Goal: Information Seeking & Learning: Compare options

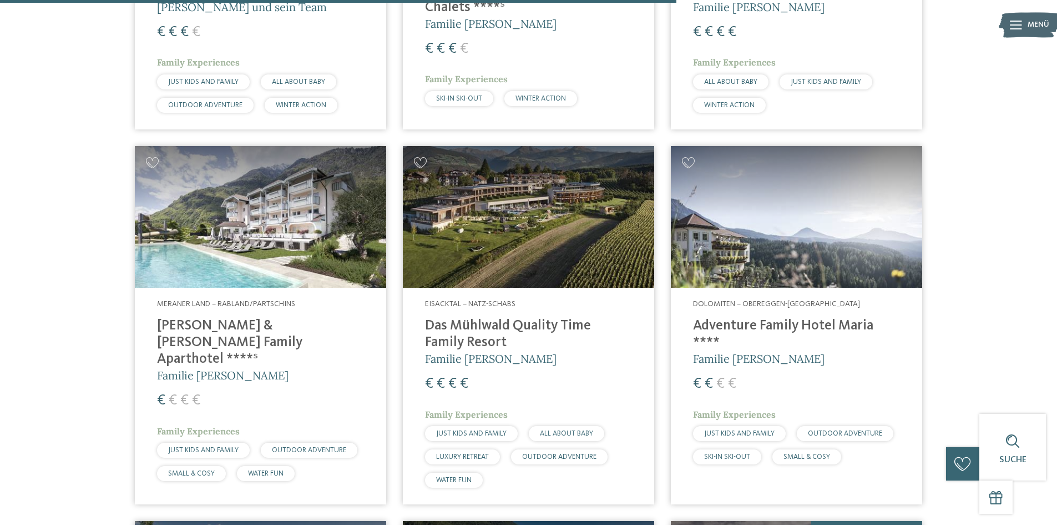
scroll to position [2406, 0]
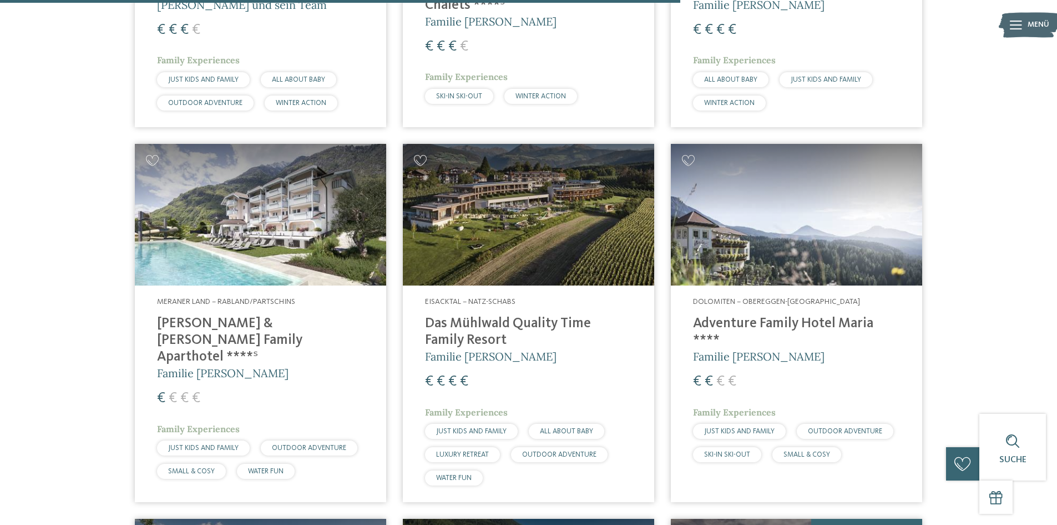
click at [320, 315] on h4 "[PERSON_NAME] & [PERSON_NAME] Family Aparthotel ****ˢ" at bounding box center [260, 340] width 207 height 50
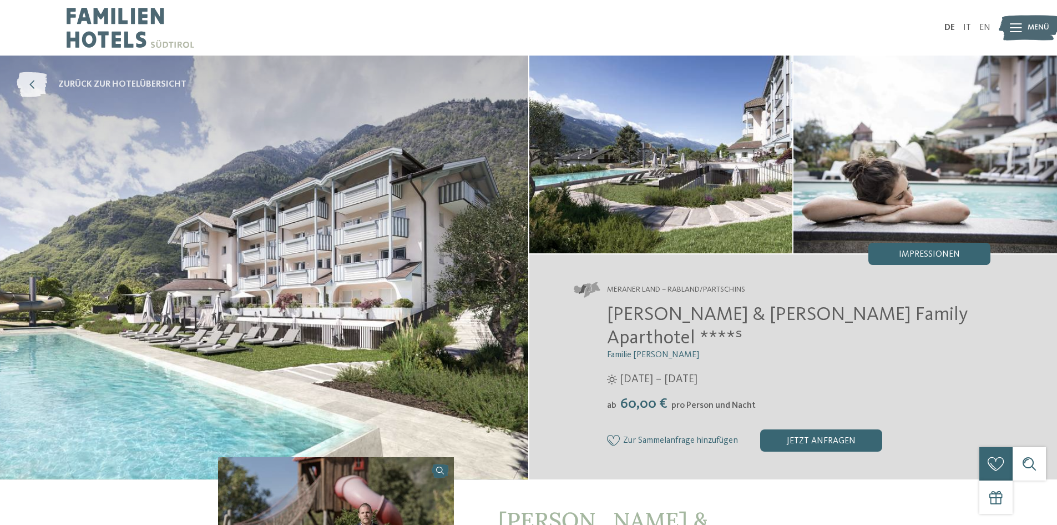
click at [38, 77] on icon at bounding box center [32, 84] width 31 height 25
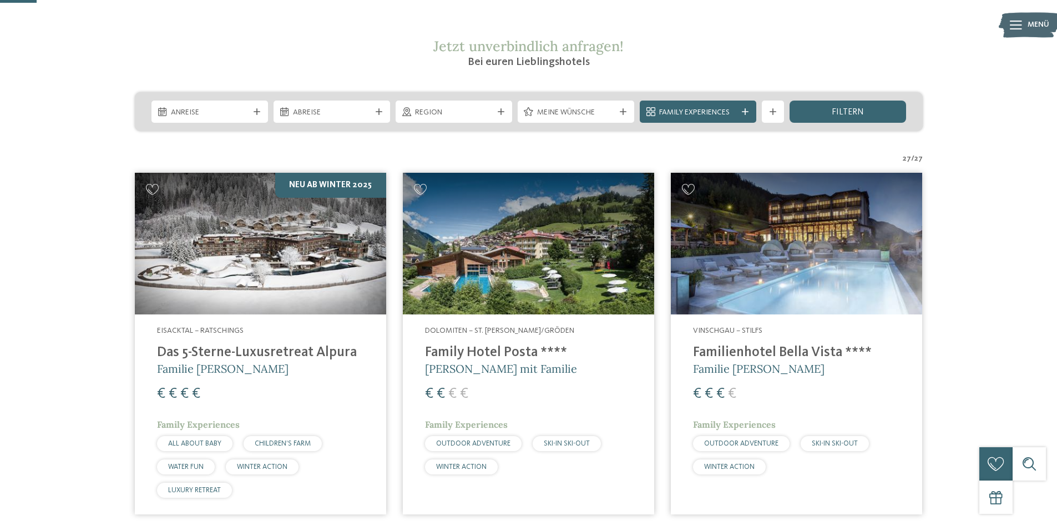
scroll to position [222, 0]
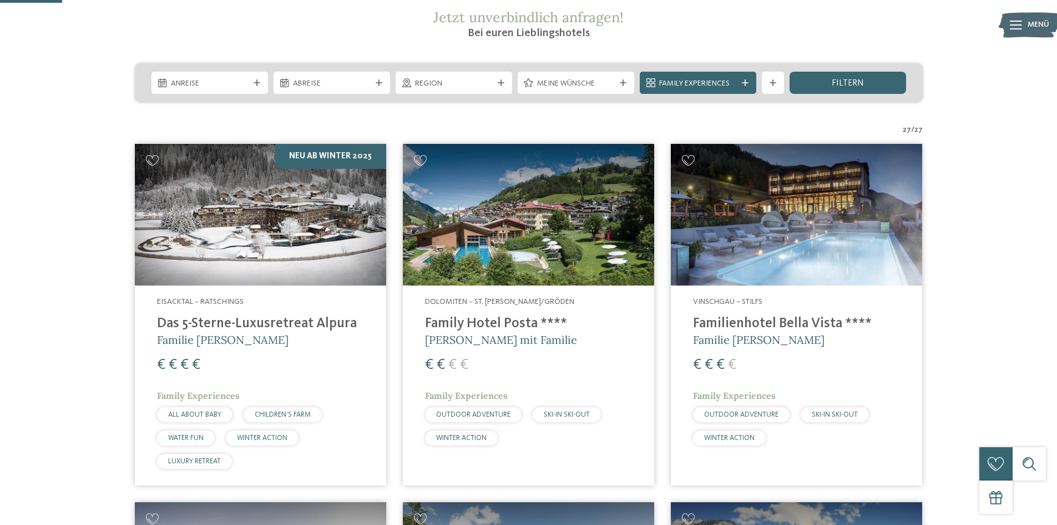
click at [280, 224] on img at bounding box center [260, 215] width 251 height 142
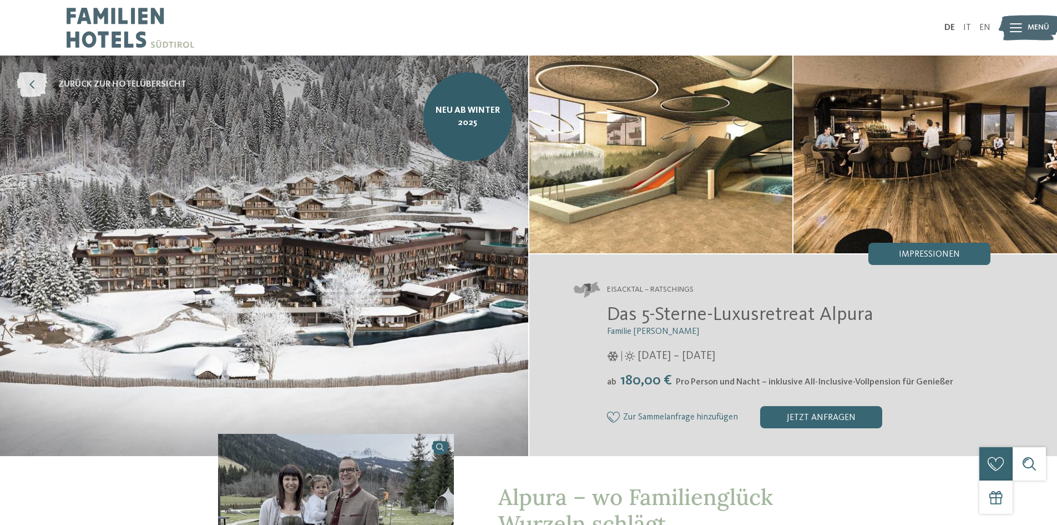
click at [28, 89] on icon at bounding box center [32, 84] width 31 height 25
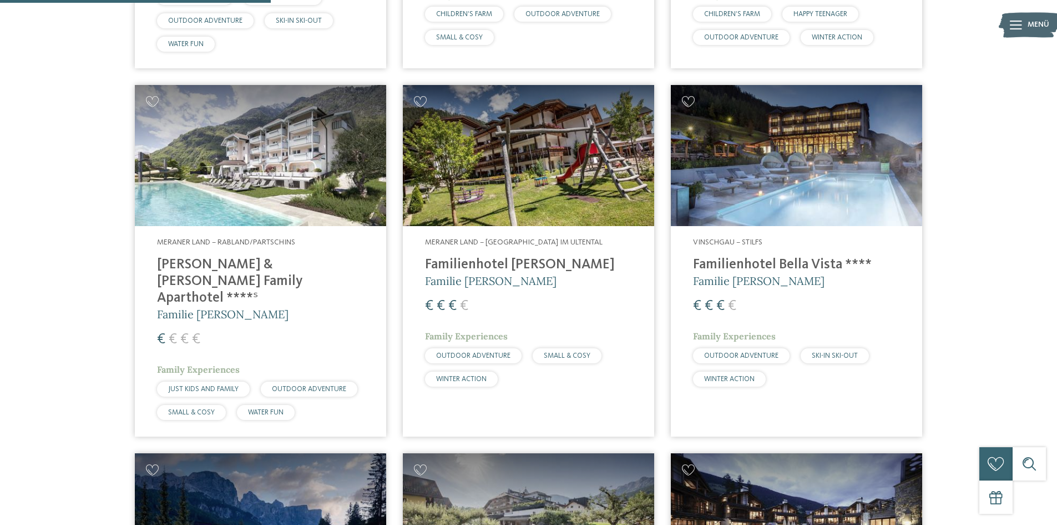
scroll to position [999, 0]
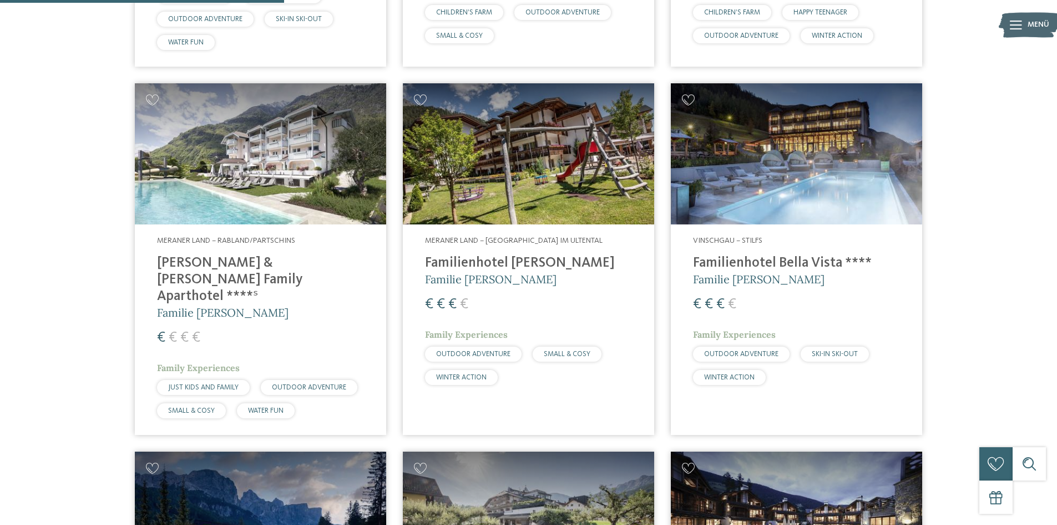
click at [252, 145] on img at bounding box center [260, 154] width 251 height 142
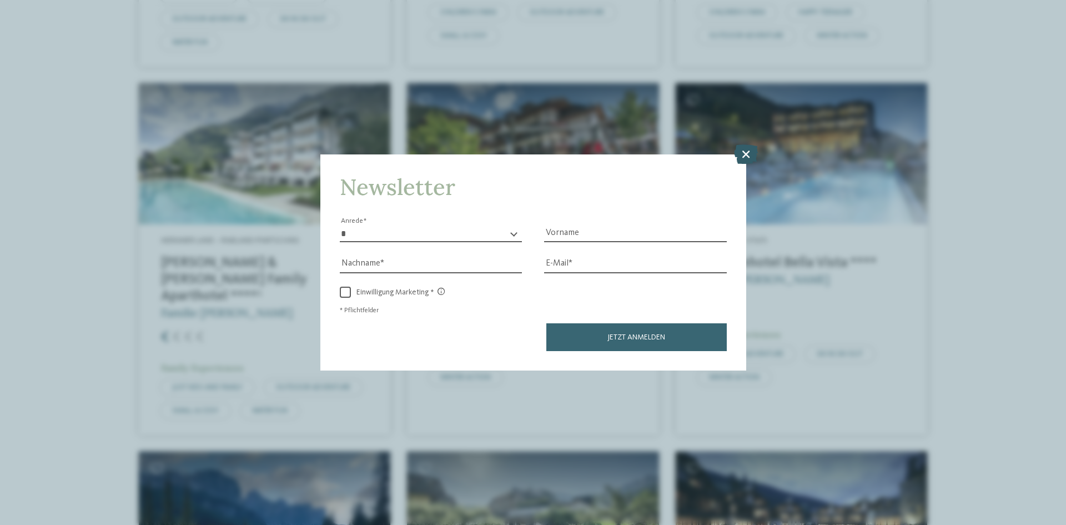
click at [742, 152] on icon at bounding box center [746, 153] width 24 height 19
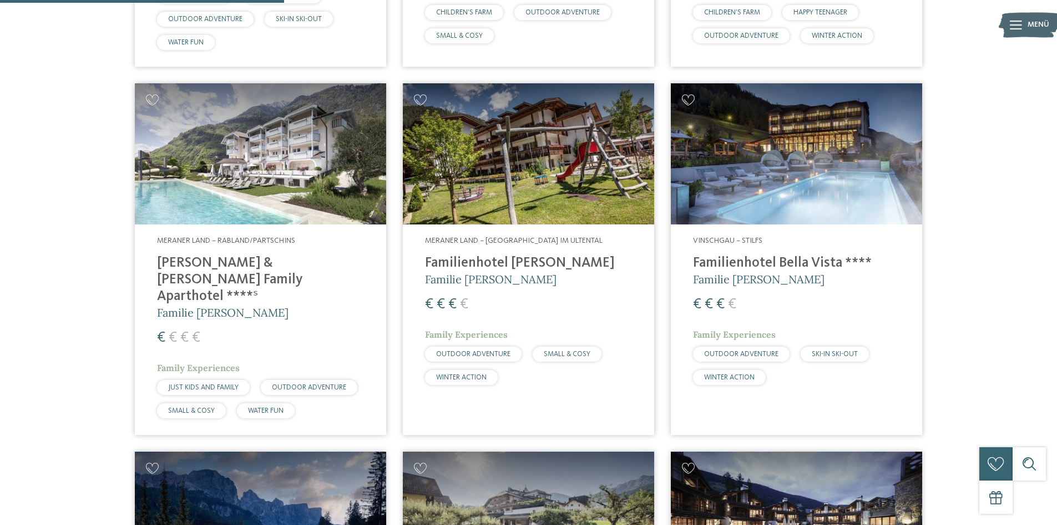
click at [541, 256] on h4 "Familienhotel [PERSON_NAME]" at bounding box center [528, 263] width 207 height 17
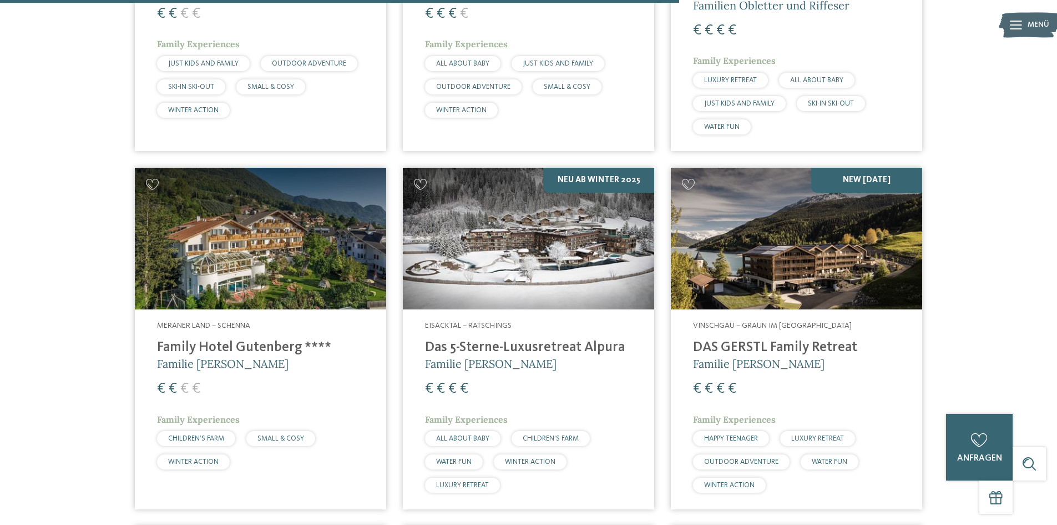
scroll to position [2387, 0]
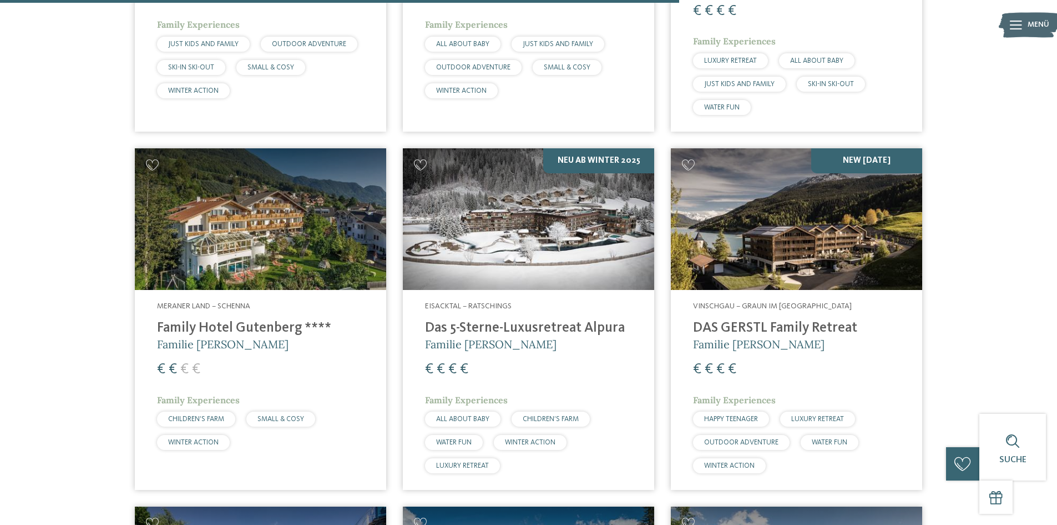
click at [543, 188] on img at bounding box center [528, 219] width 251 height 142
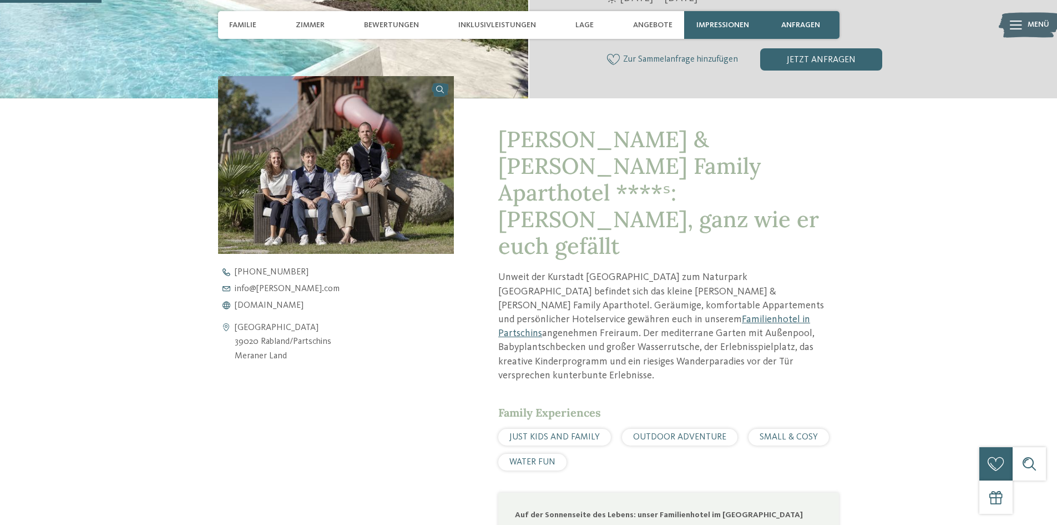
scroll to position [389, 0]
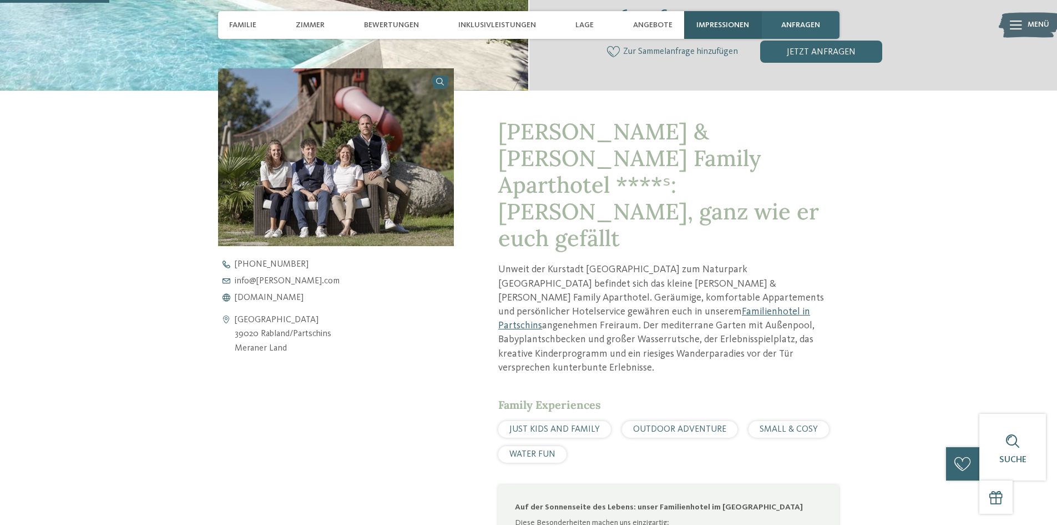
click at [702, 21] on span "Impressionen" at bounding box center [723, 25] width 53 height 9
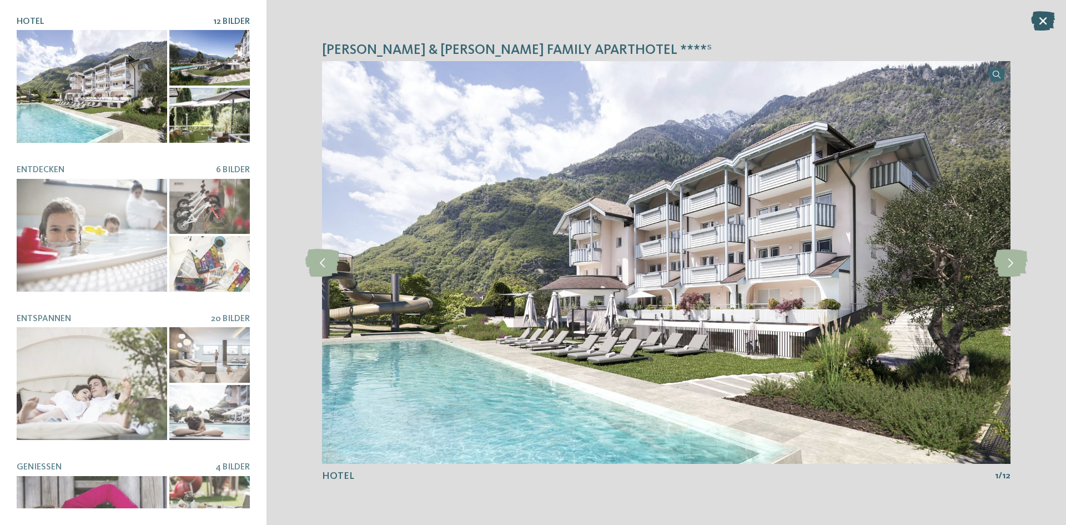
click at [1043, 21] on icon at bounding box center [1043, 20] width 24 height 19
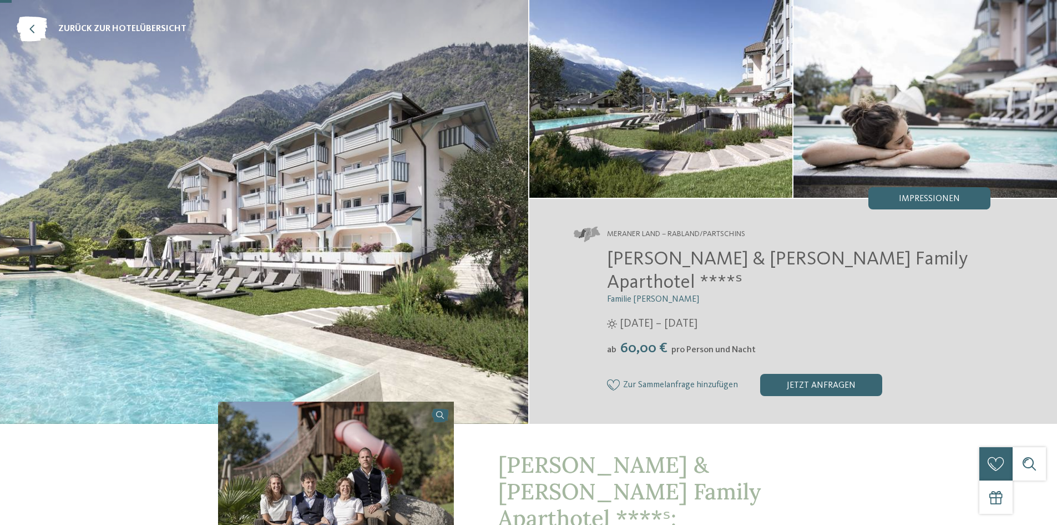
scroll to position [0, 0]
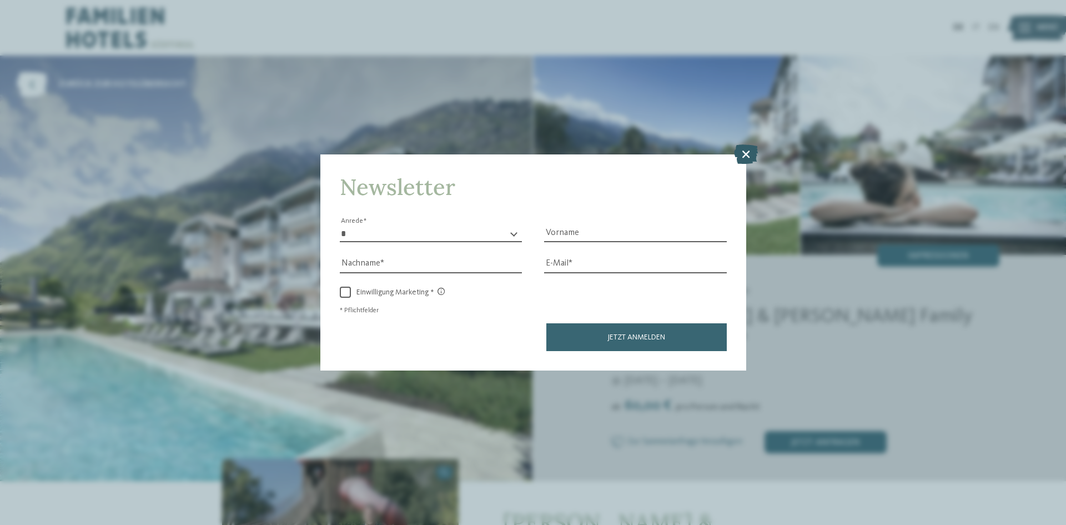
click at [745, 145] on icon at bounding box center [746, 153] width 24 height 19
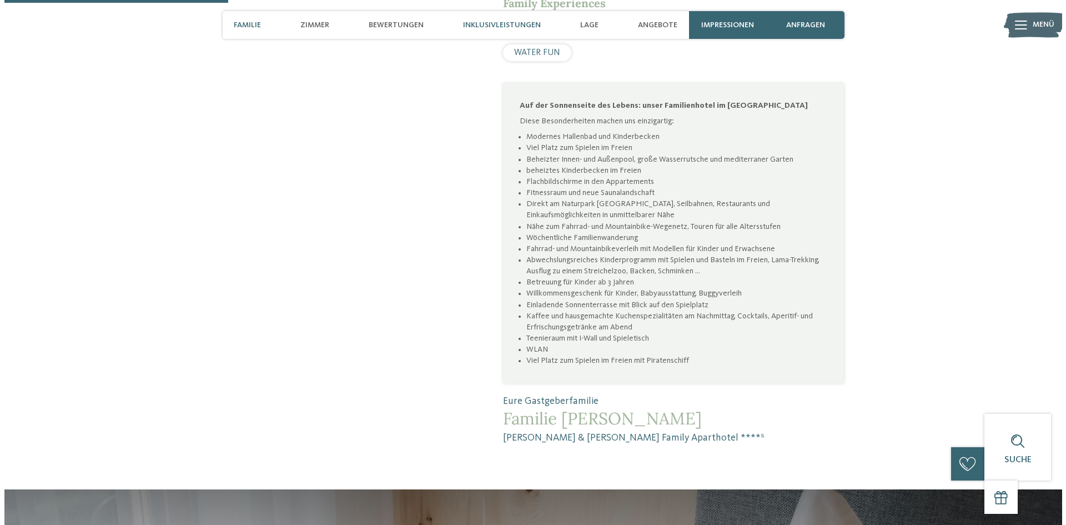
scroll to position [777, 0]
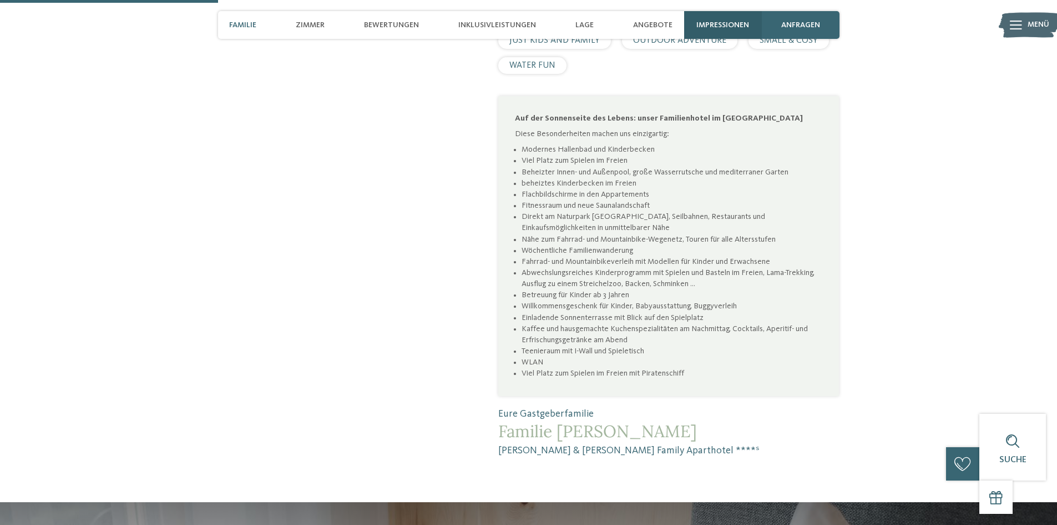
click at [705, 21] on span "Impressionen" at bounding box center [723, 25] width 53 height 9
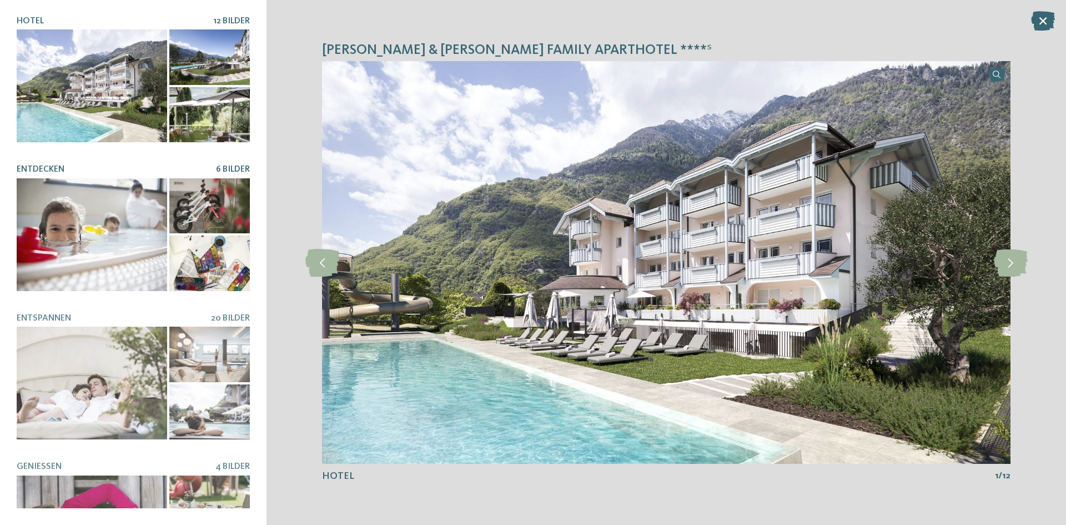
scroll to position [0, 0]
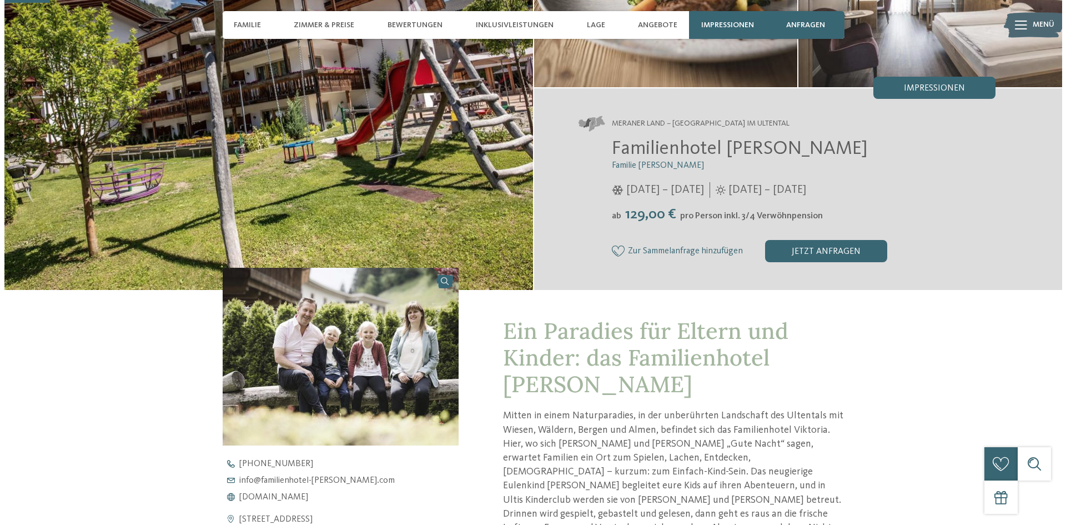
scroll to position [167, 0]
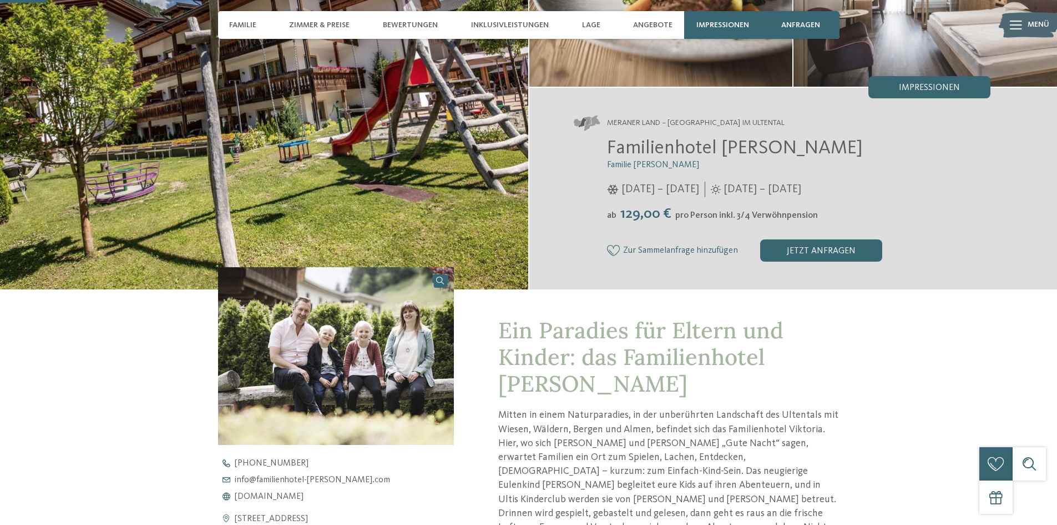
click at [923, 98] on div "Impressionen" at bounding box center [930, 87] width 122 height 22
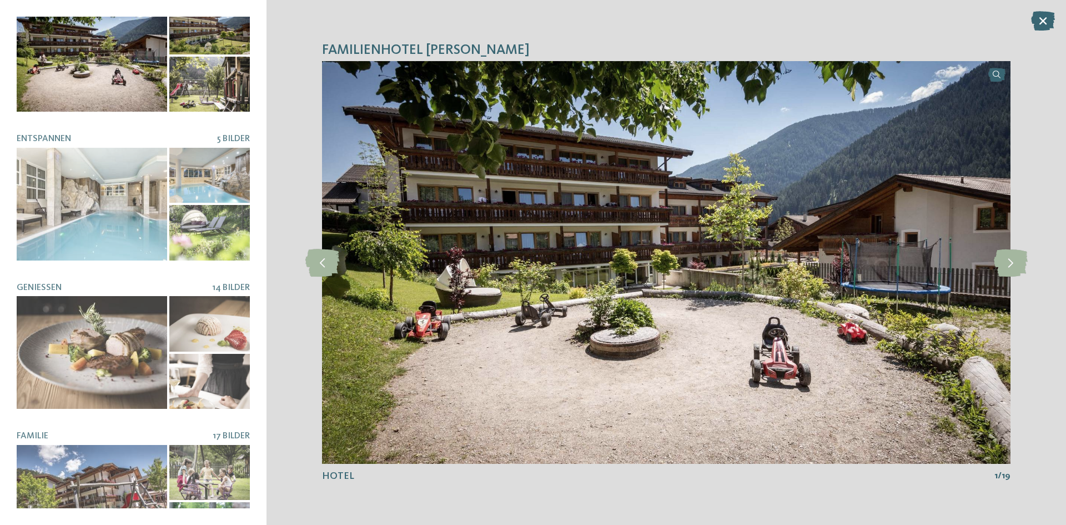
scroll to position [0, 0]
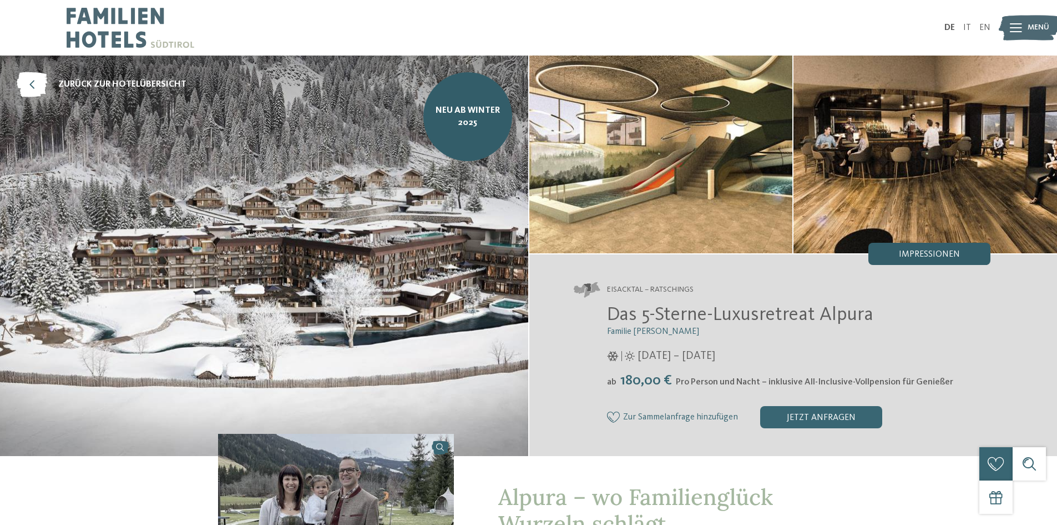
click at [925, 254] on span "Impressionen" at bounding box center [929, 254] width 61 height 9
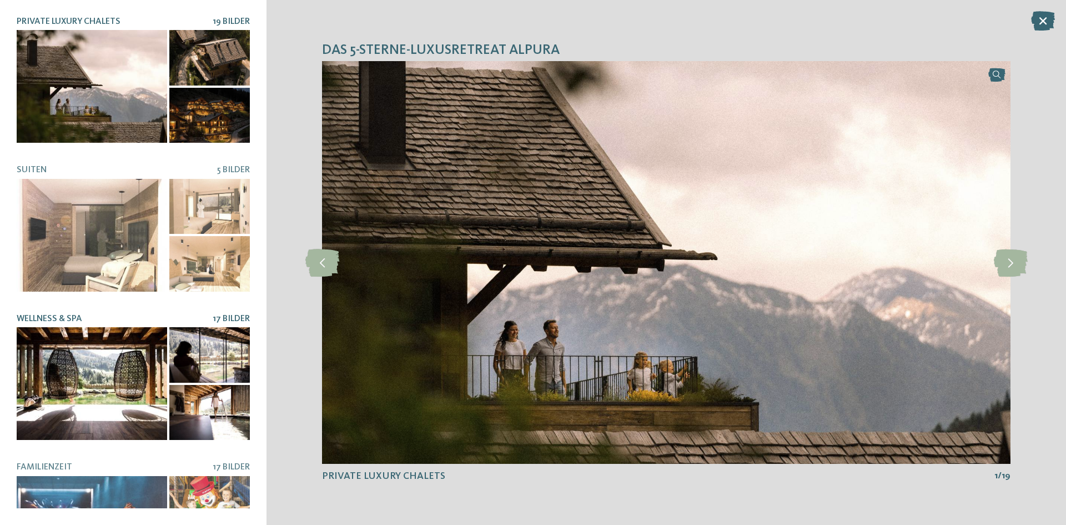
click at [98, 367] on div at bounding box center [92, 383] width 150 height 113
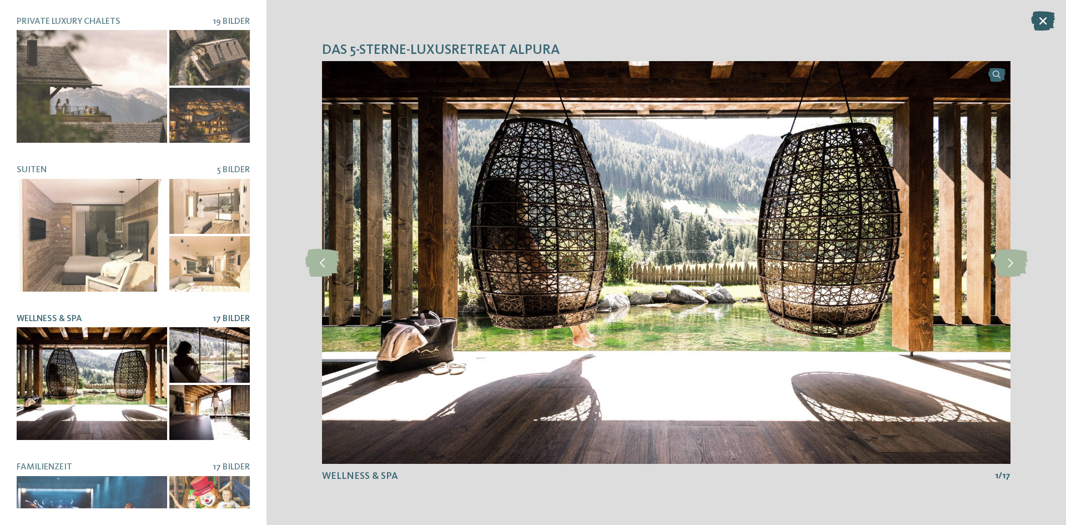
click at [1033, 19] on icon at bounding box center [1043, 20] width 24 height 19
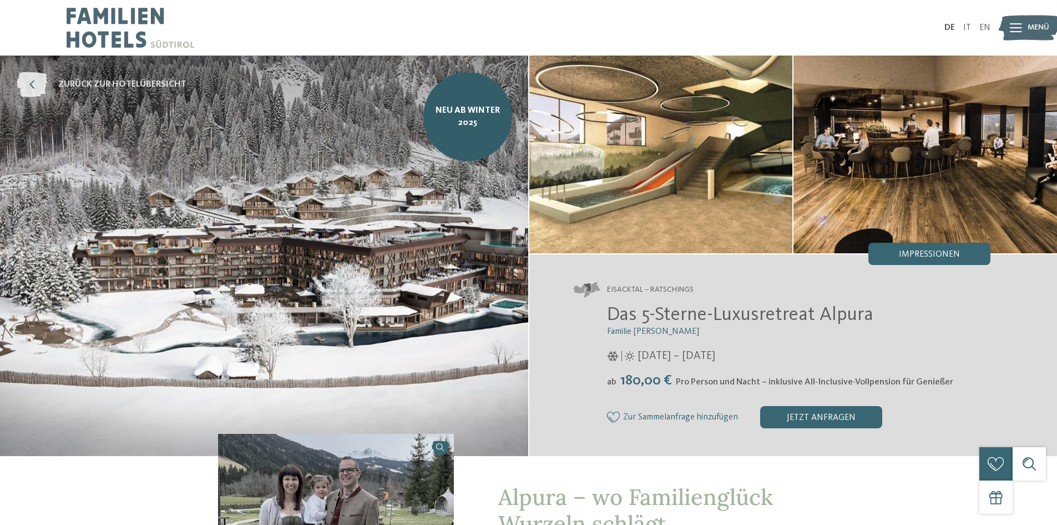
click at [29, 87] on icon at bounding box center [32, 84] width 31 height 25
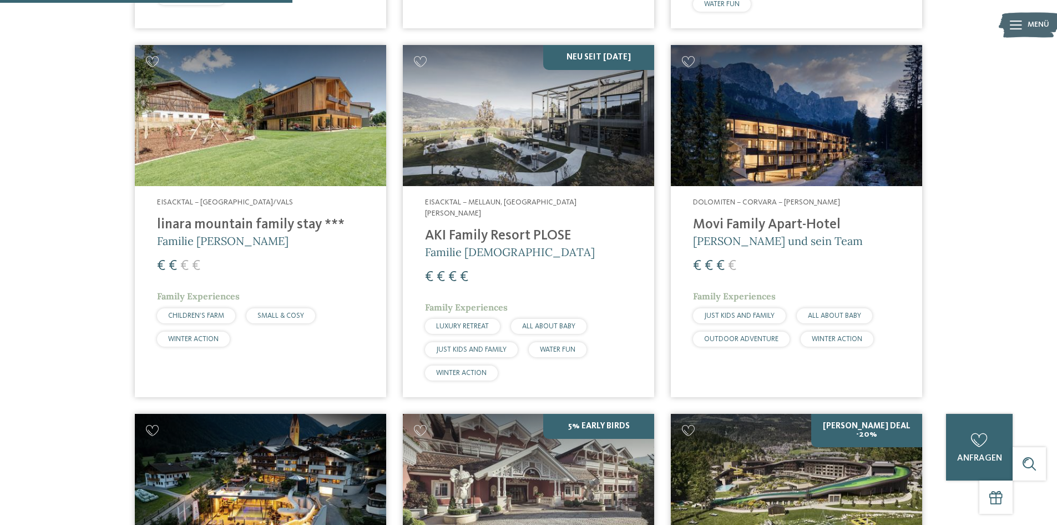
scroll to position [1055, 0]
